Goal: Transaction & Acquisition: Purchase product/service

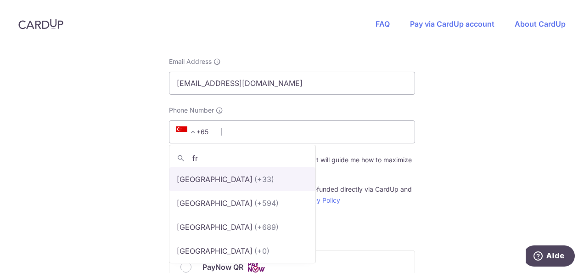
type input "fr"
select select "75"
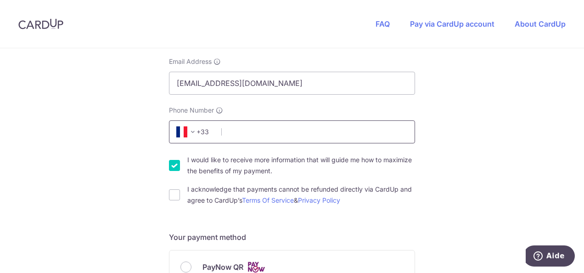
click at [255, 130] on input "Phone Number" at bounding box center [292, 131] width 246 height 23
type input "670661872"
select select "33"
select select "FR"
type input "56520"
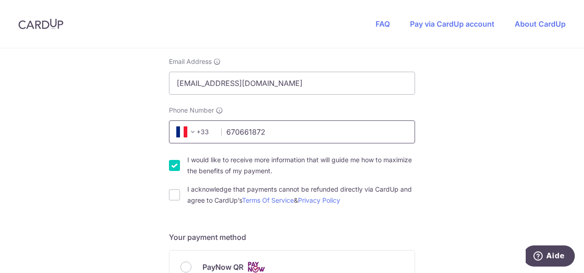
type input "Guidel, [GEOGRAPHIC_DATA], [GEOGRAPHIC_DATA]"
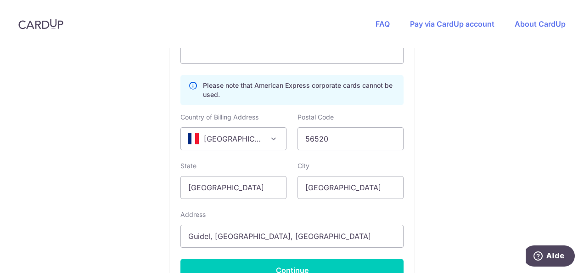
scroll to position [593, 0]
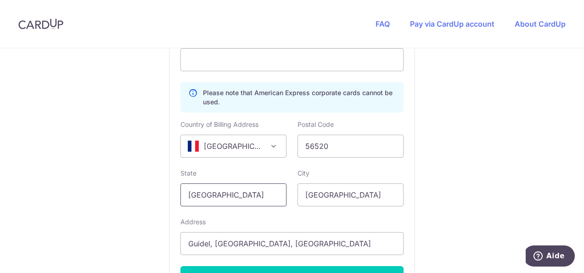
click at [234, 197] on input "[GEOGRAPHIC_DATA]" at bounding box center [234, 194] width 106 height 23
drag, startPoint x: 234, startPoint y: 197, endPoint x: 161, endPoint y: 194, distance: 73.1
type input "[GEOGRAPHIC_DATA]"
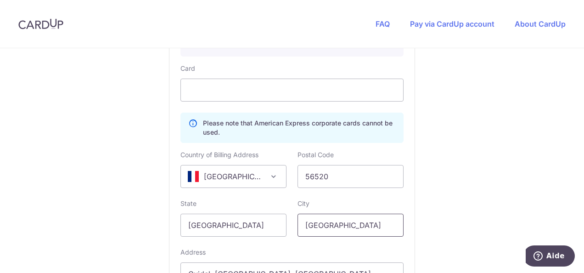
scroll to position [563, 0]
type input "Guidel"
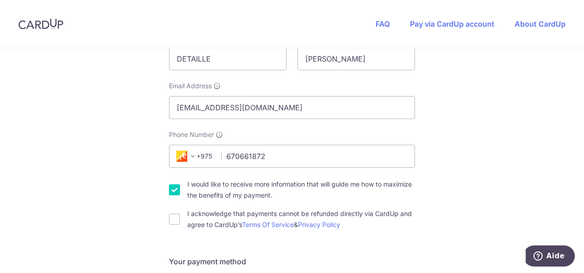
scroll to position [191, 0]
click at [191, 164] on span "+975" at bounding box center [195, 157] width 53 height 22
click at [189, 158] on span at bounding box center [192, 156] width 11 height 11
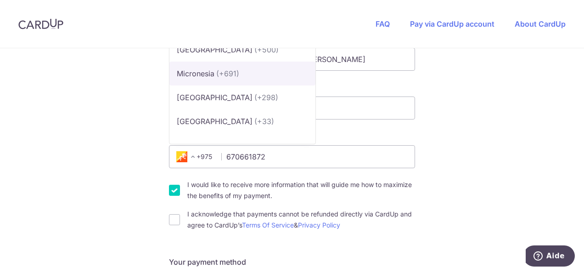
scroll to position [1768, 0]
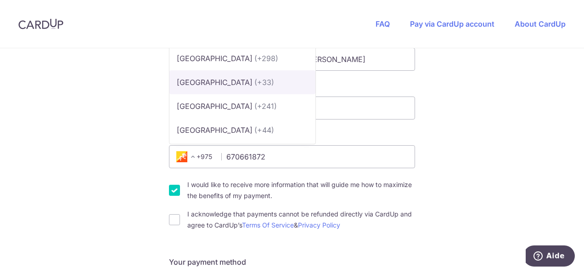
select select "75"
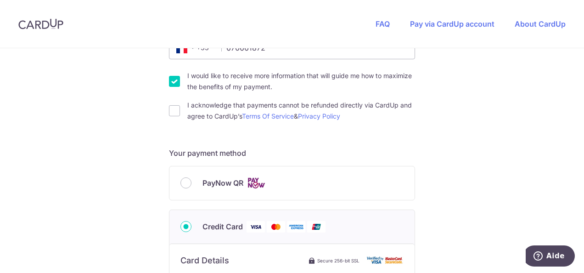
scroll to position [0, 0]
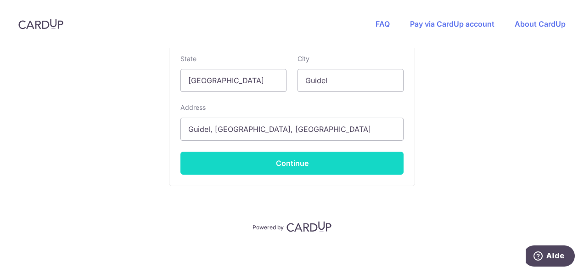
click at [227, 160] on button "Continue" at bounding box center [292, 163] width 223 height 23
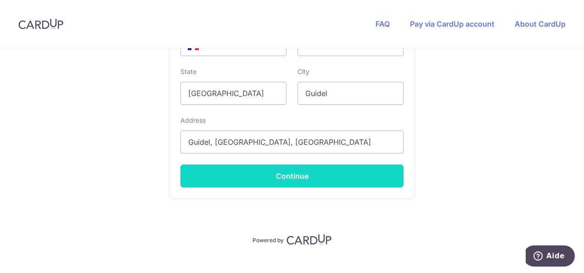
scroll to position [249, 0]
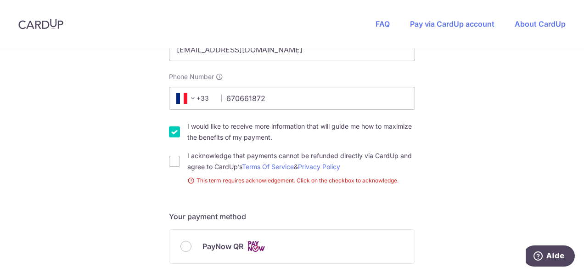
click at [174, 167] on div "I acknowledge that payments cannot be refunded directly via CardUp and agree to…" at bounding box center [292, 161] width 246 height 22
click at [172, 161] on input "I acknowledge that payments cannot be refunded directly via CardUp and agree to…" at bounding box center [174, 161] width 11 height 11
checkbox input "true"
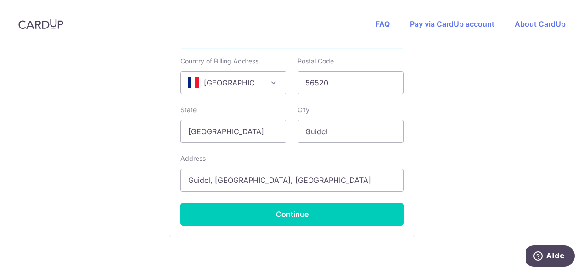
scroll to position [707, 0]
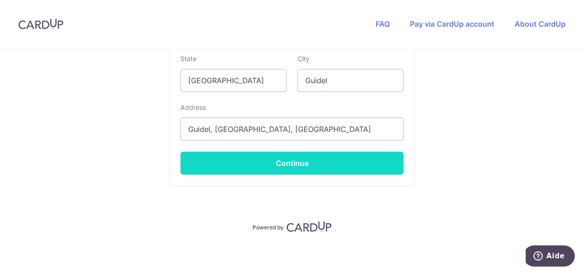
click at [238, 152] on button "Continue" at bounding box center [292, 163] width 223 height 23
type input "**** 2316"
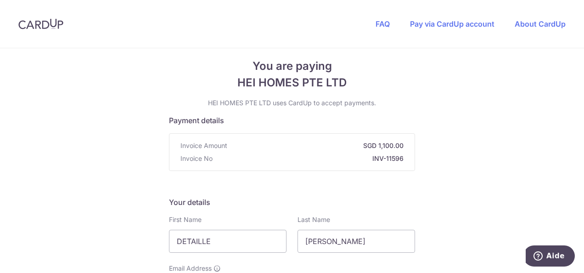
scroll to position [0, 0]
